Goal: Information Seeking & Learning: Check status

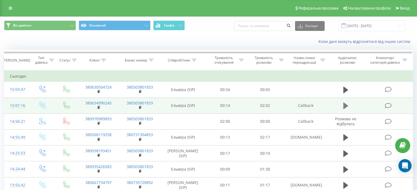
click at [349, 107] on button at bounding box center [345, 106] width 8 height 8
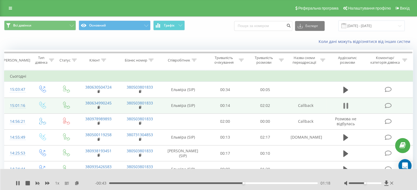
click at [346, 107] on icon at bounding box center [345, 106] width 5 height 8
click at [17, 184] on icon at bounding box center [17, 183] width 3 height 4
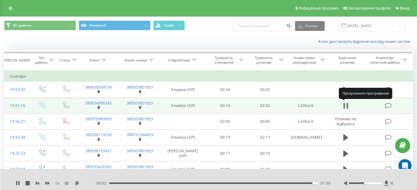
click at [348, 104] on icon at bounding box center [347, 106] width 2 height 6
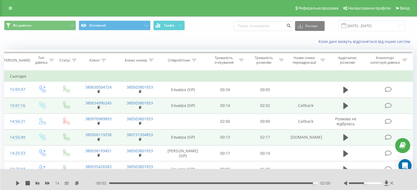
click at [352, 140] on td at bounding box center [345, 138] width 38 height 16
click at [346, 138] on icon at bounding box center [345, 138] width 5 height 7
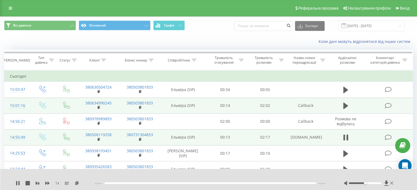
click at [346, 138] on icon at bounding box center [345, 138] width 5 height 8
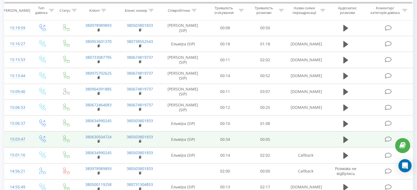
scroll to position [137, 0]
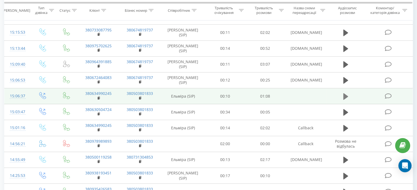
click at [346, 95] on icon at bounding box center [345, 96] width 5 height 7
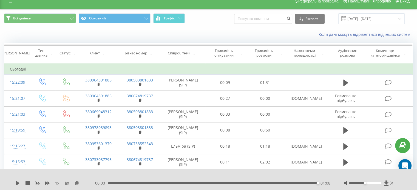
scroll to position [0, 0]
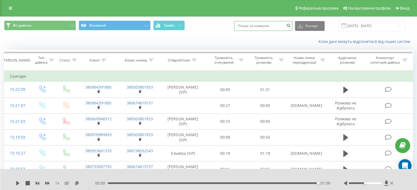
click at [271, 24] on input at bounding box center [263, 26] width 58 height 10
paste input "0637271060"
type input "0637271060"
click at [291, 24] on icon "submit" at bounding box center [288, 24] width 5 height 3
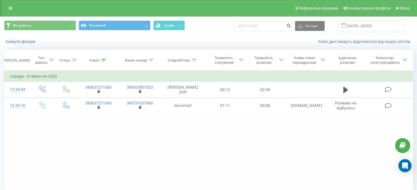
click at [59, 140] on div "Фільтрувати за умовою Дорівнює Введіть значення Скасувати OK Фільтрувати за умо…" at bounding box center [208, 131] width 409 height 123
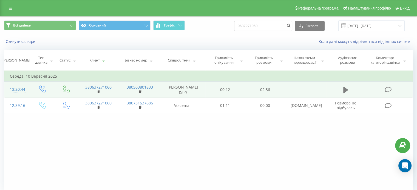
click at [344, 89] on icon at bounding box center [345, 90] width 5 height 7
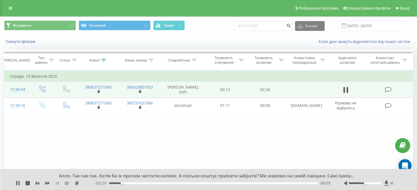
click at [65, 133] on div "Фільтрувати за умовою Дорівнює Введіть значення Скасувати OK Фільтрувати за умо…" at bounding box center [208, 131] width 409 height 123
click at [344, 87] on icon at bounding box center [344, 90] width 2 height 6
